Goal: Task Accomplishment & Management: Manage account settings

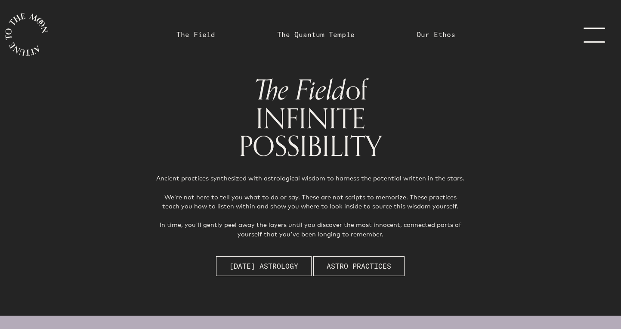
click at [376, 34] on link "menu" at bounding box center [599, 34] width 43 height 69
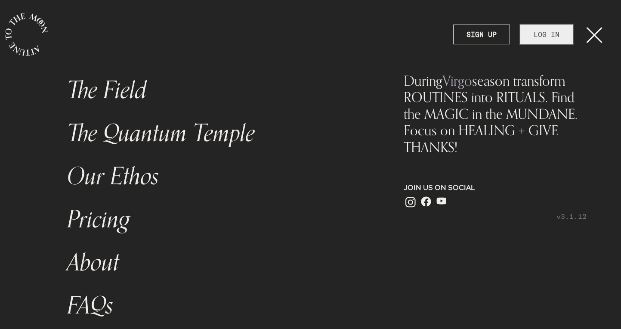
click at [376, 38] on link "LOG IN" at bounding box center [547, 35] width 53 height 20
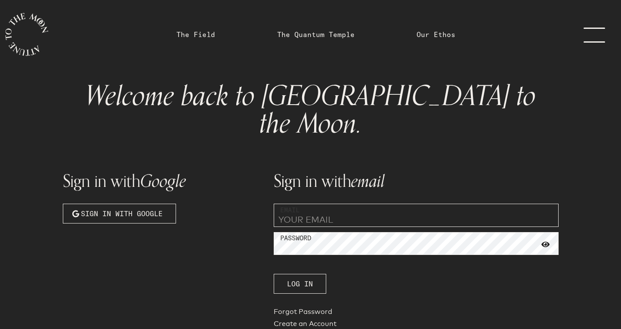
click at [344, 204] on input "email" at bounding box center [416, 215] width 285 height 23
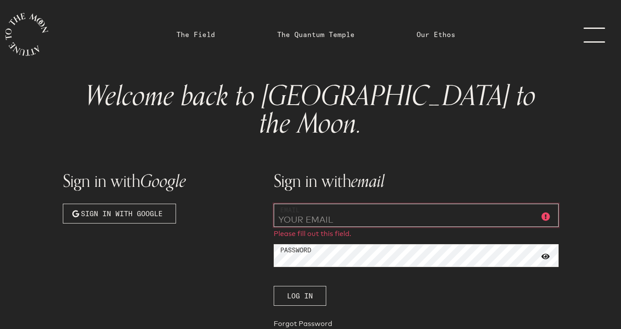
type input "[EMAIL_ADDRESS][PERSON_NAME][DOMAIN_NAME]"
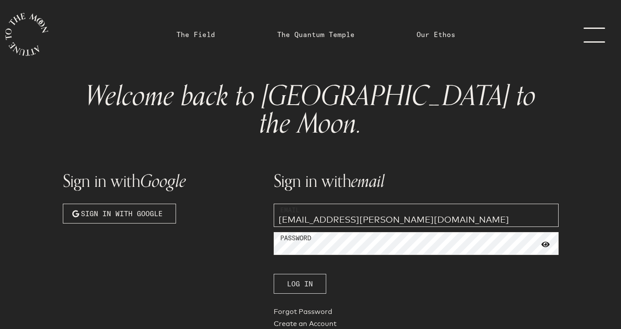
click at [303, 279] on span "Log In" at bounding box center [300, 284] width 26 height 10
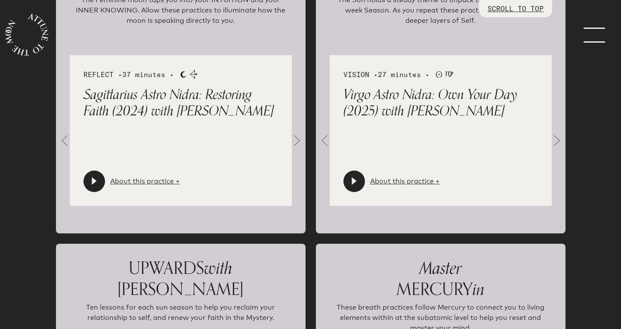
scroll to position [1039, 0]
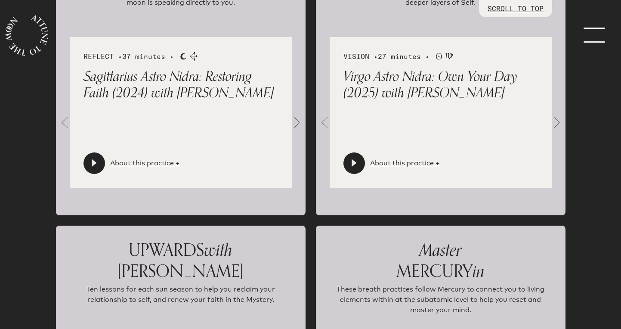
click at [92, 163] on icon at bounding box center [94, 163] width 5 height 8
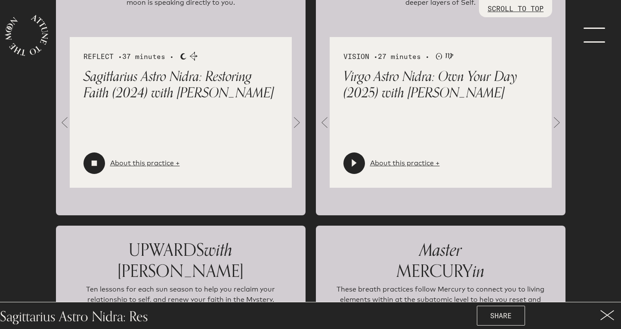
click at [95, 165] on icon at bounding box center [94, 164] width 6 height 6
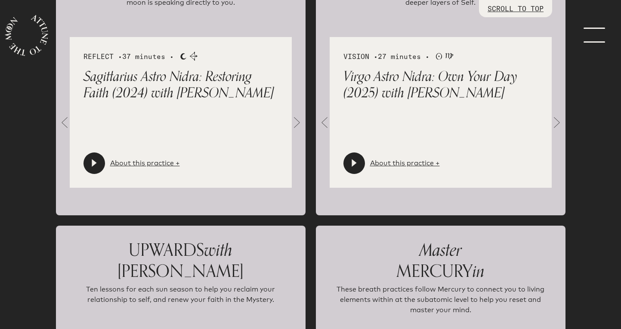
click at [99, 161] on div at bounding box center [95, 163] width 22 height 22
